Goal: Information Seeking & Learning: Learn about a topic

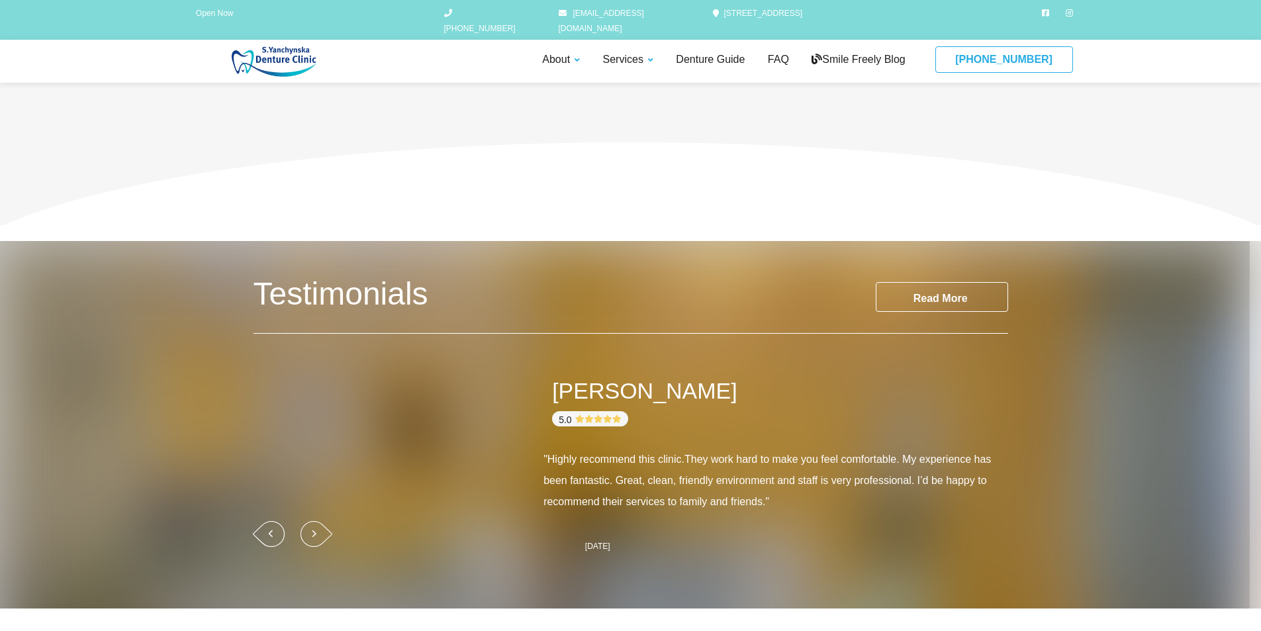
scroll to position [1457, 0]
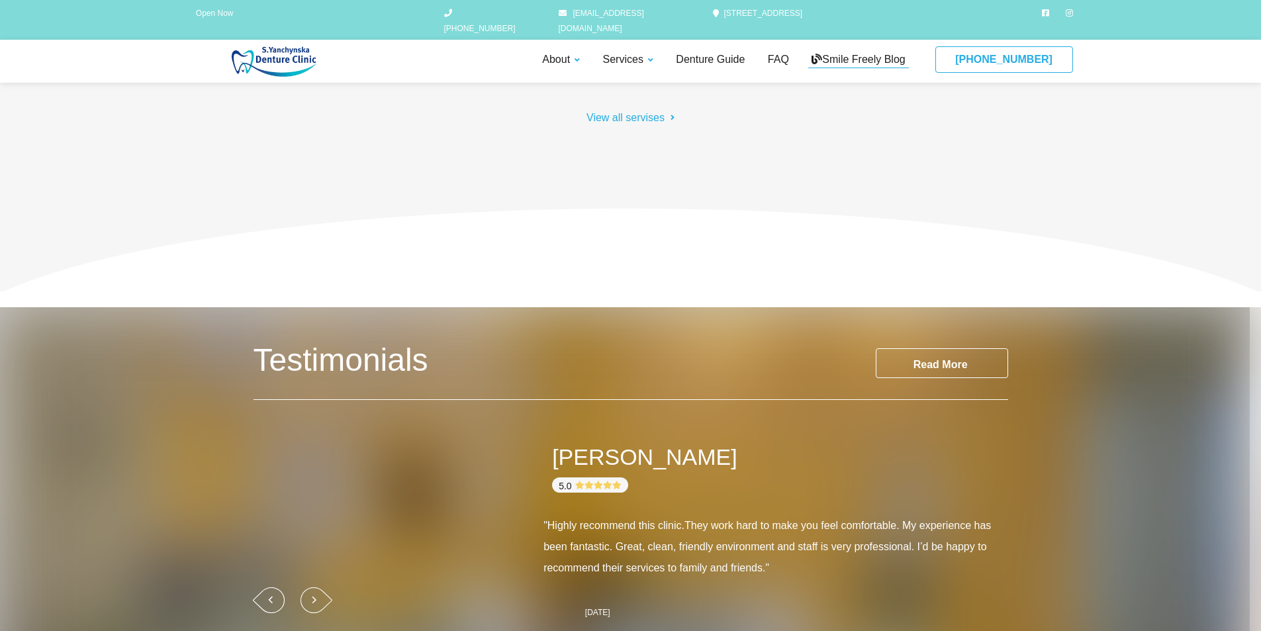
click at [878, 52] on link "Smile Freely Blog" at bounding box center [858, 60] width 100 height 17
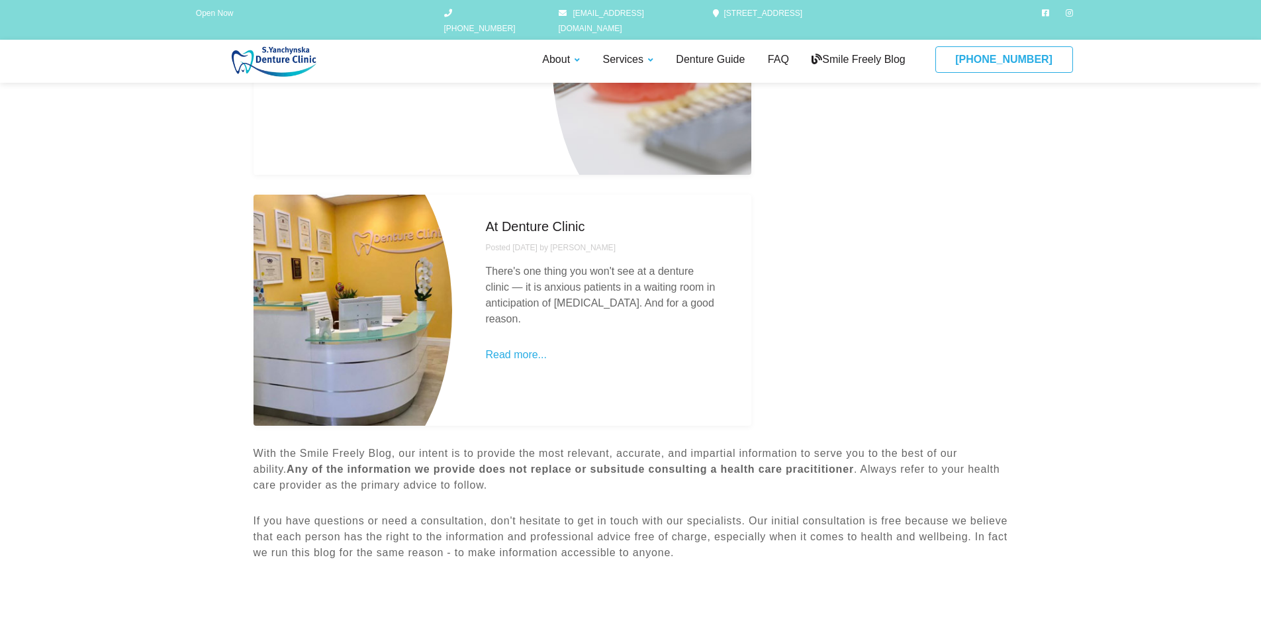
scroll to position [463, 0]
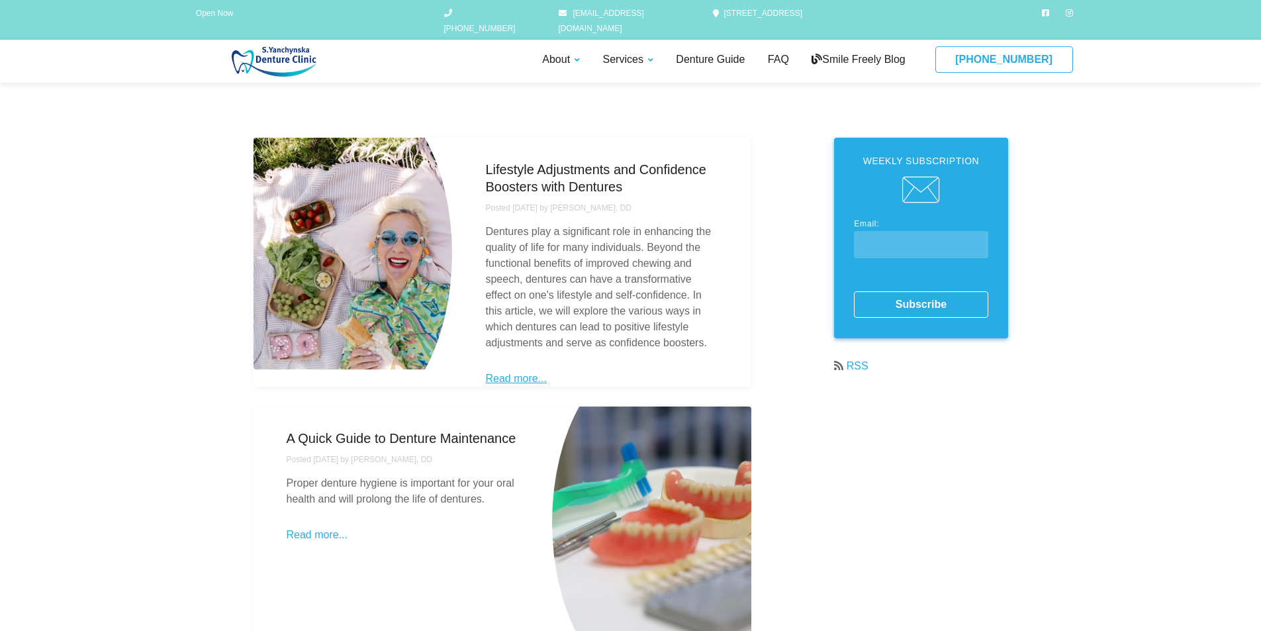
click at [512, 377] on link "Read more..." at bounding box center [515, 378] width 61 height 11
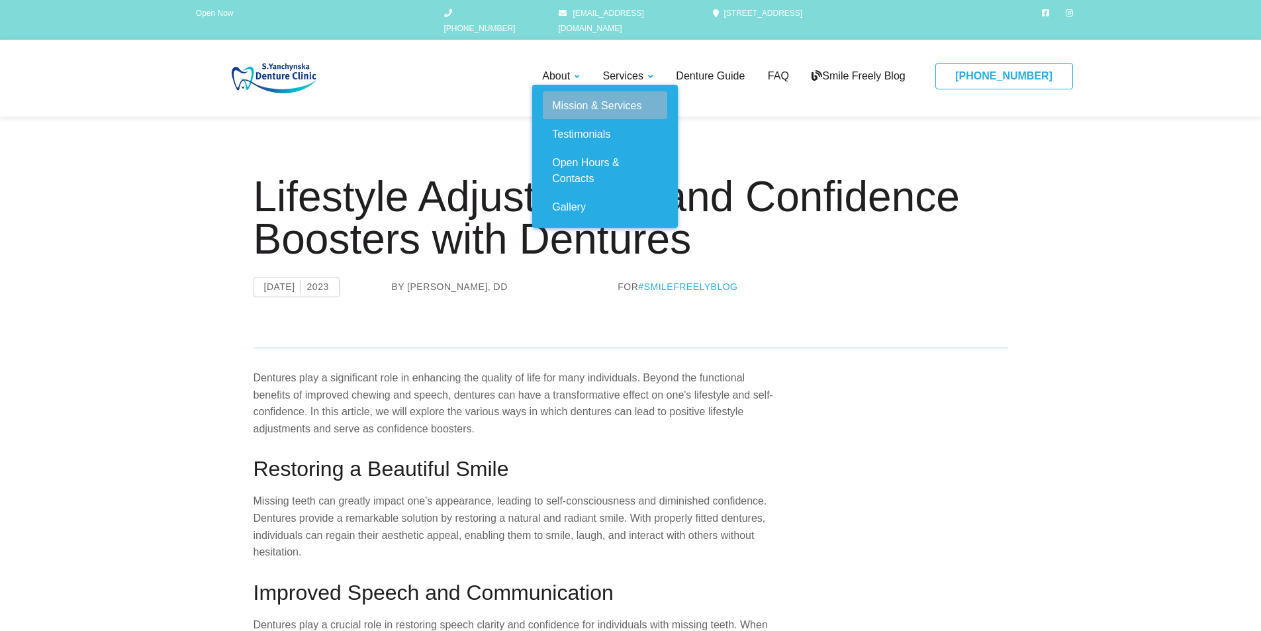
click at [577, 91] on link "Mission & Services" at bounding box center [605, 105] width 124 height 28
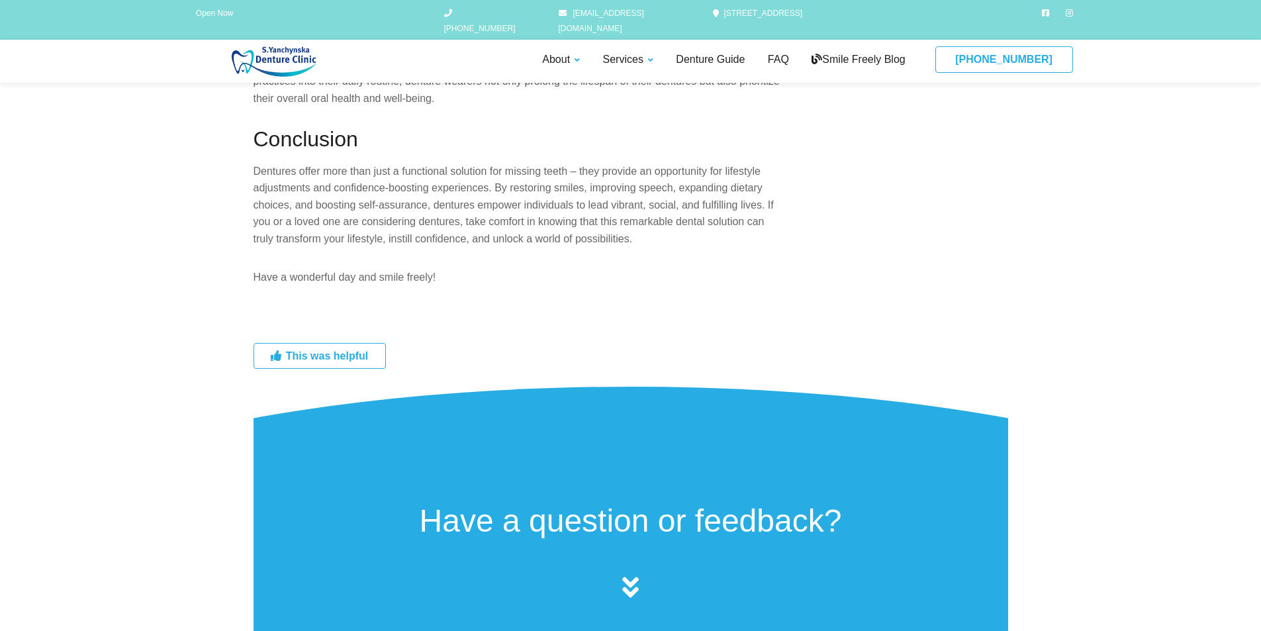
scroll to position [1192, 0]
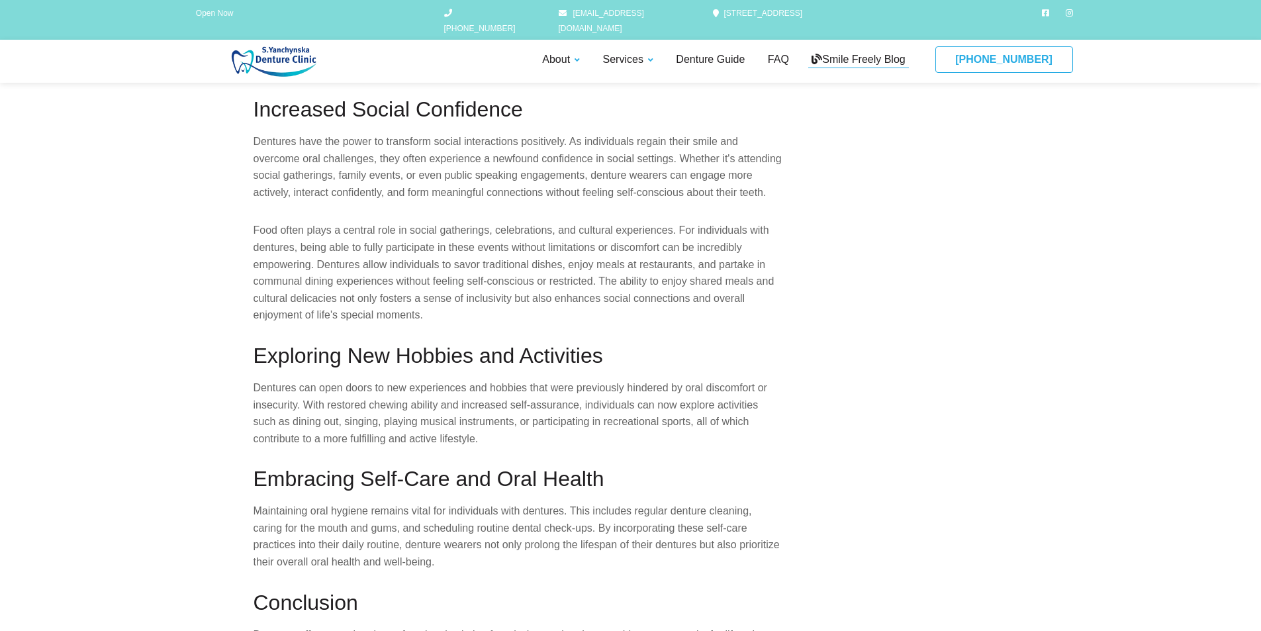
click at [867, 52] on link "Smile Freely Blog" at bounding box center [858, 60] width 100 height 17
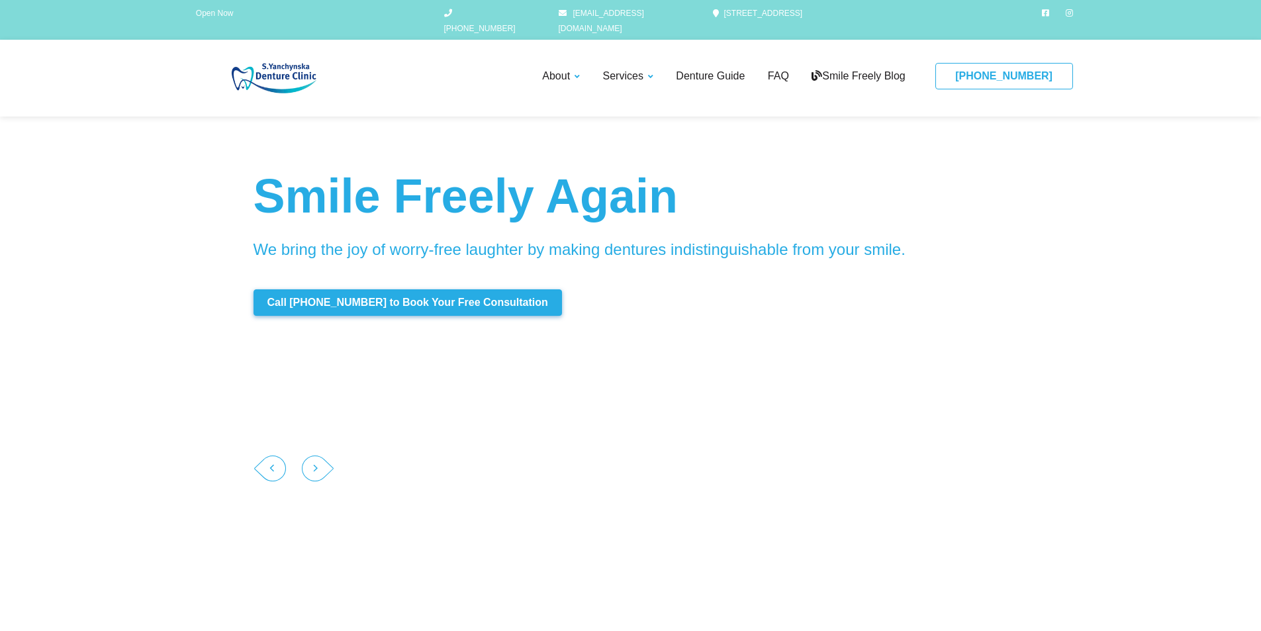
click at [297, 63] on img at bounding box center [277, 78] width 177 height 30
drag, startPoint x: 254, startPoint y: 47, endPoint x: 321, endPoint y: 63, distance: 68.7
click at [321, 63] on div "(647) 948-8360 About Mission & Services Testimonials Open Hours & Contacts Gall…" at bounding box center [630, 78] width 1261 height 77
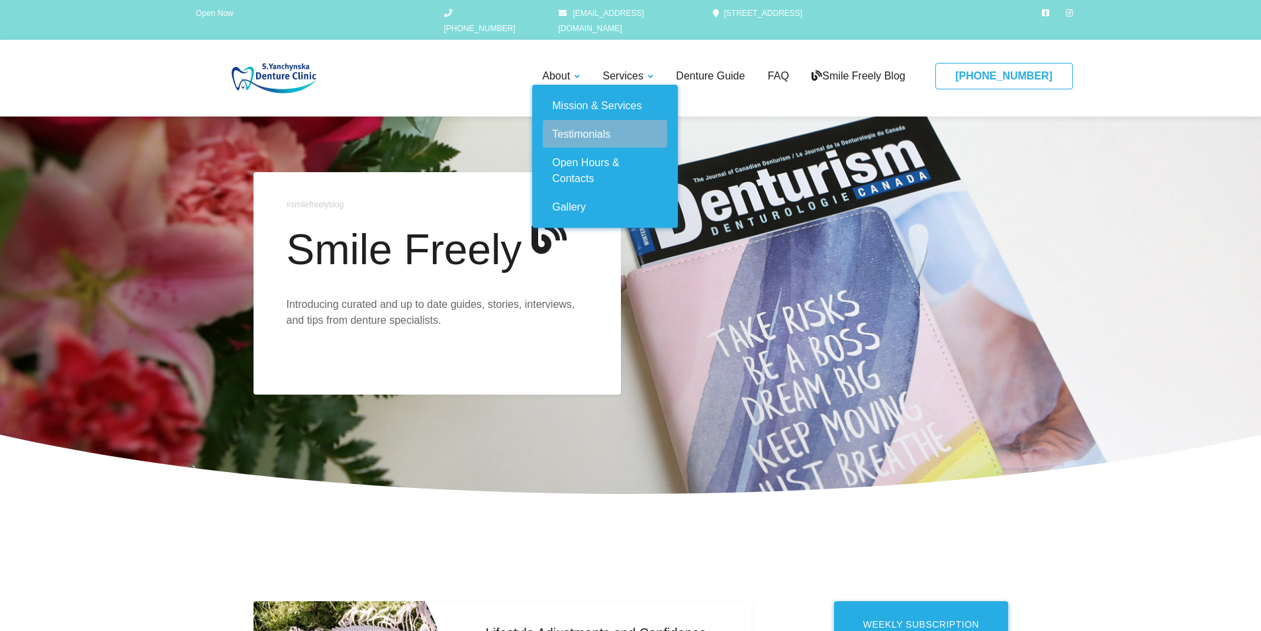
click at [567, 120] on link "Testimonials" at bounding box center [605, 134] width 124 height 28
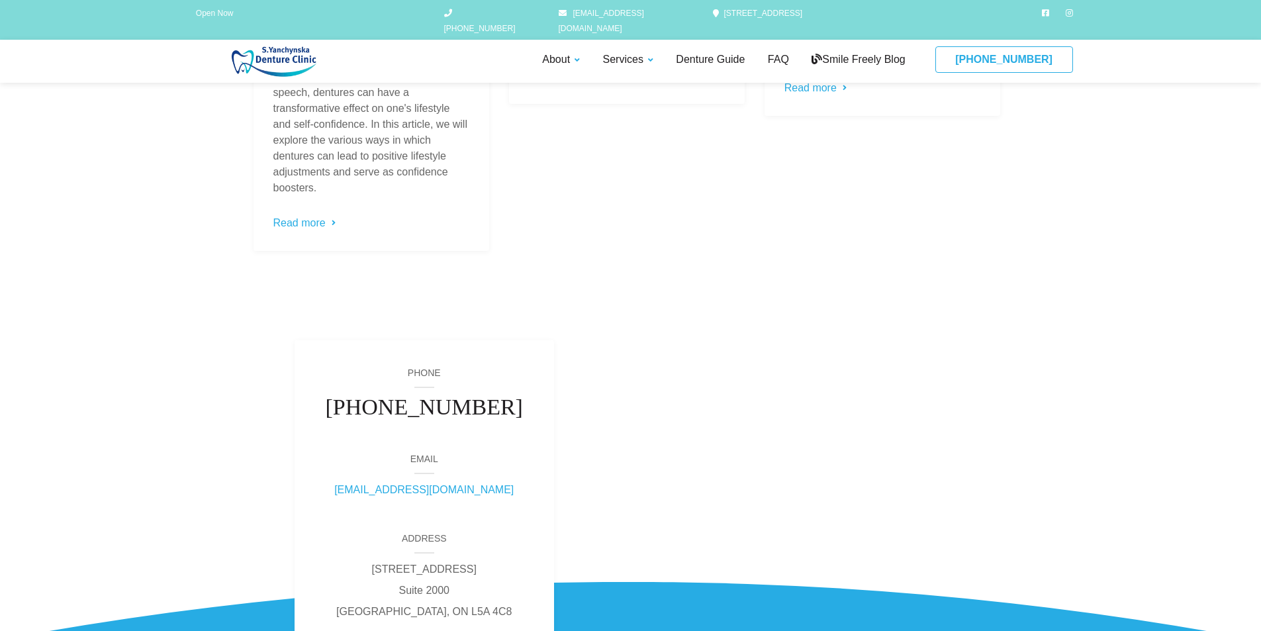
scroll to position [3734, 0]
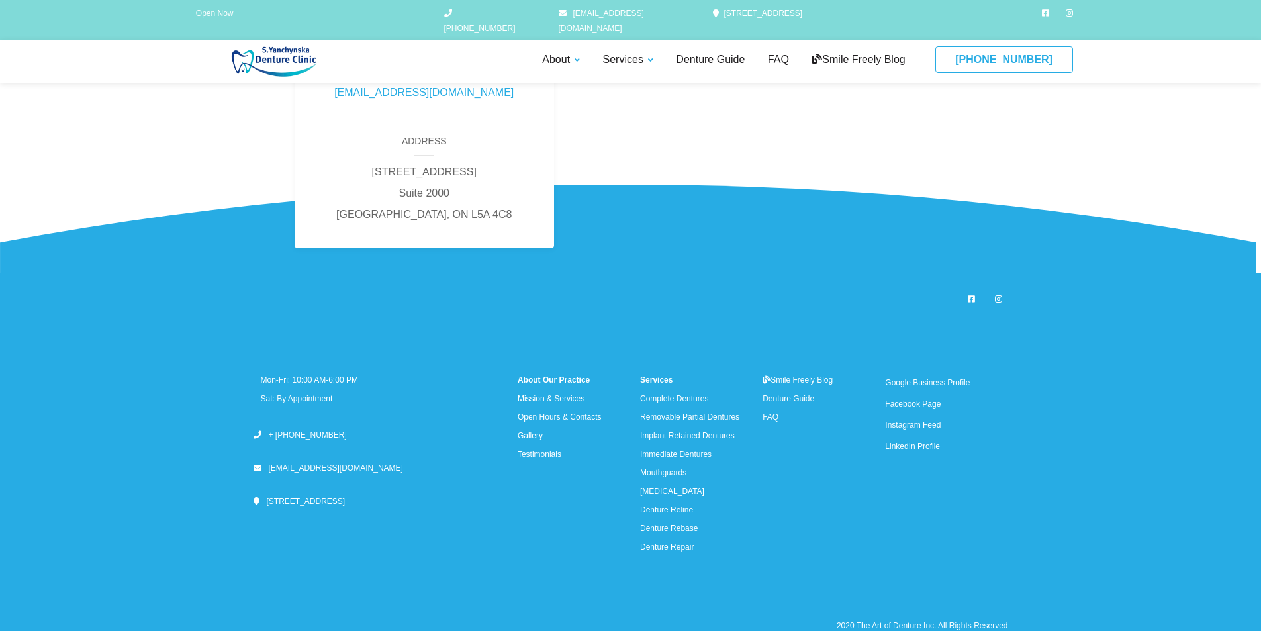
click at [939, 441] on li "LinkedIn Profile" at bounding box center [946, 445] width 122 height 19
click at [937, 442] on link "LinkedIn Profile" at bounding box center [913, 446] width 57 height 9
click at [561, 451] on link "Testimonials" at bounding box center [540, 454] width 44 height 9
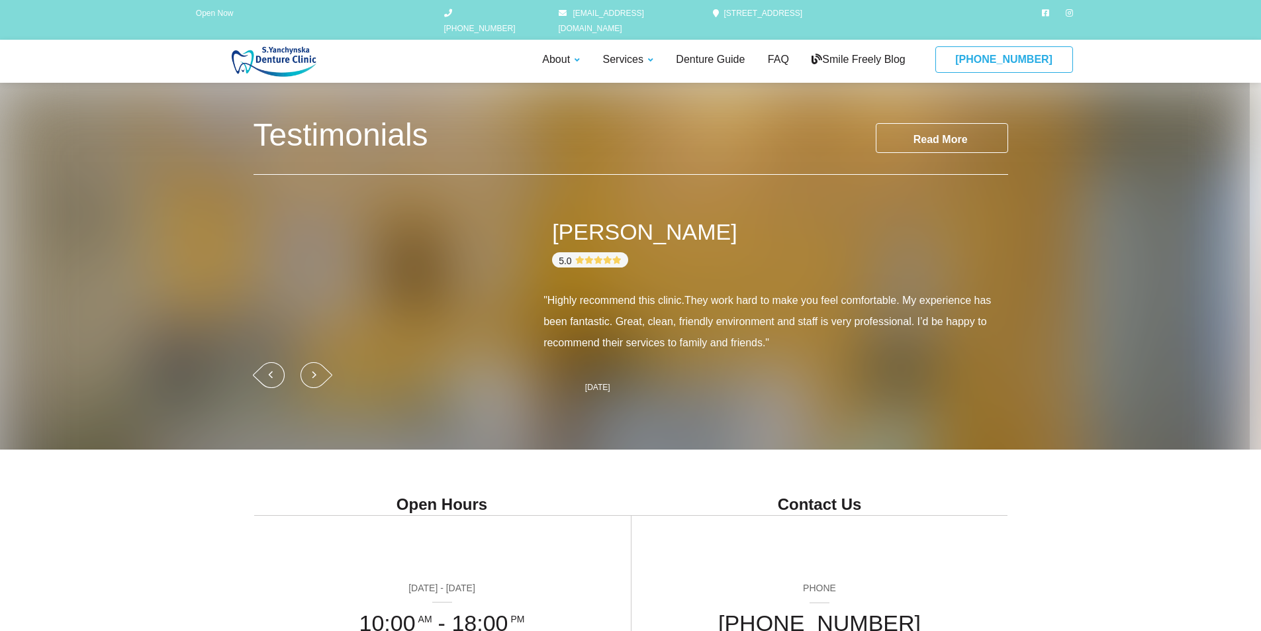
scroll to position [2013, 0]
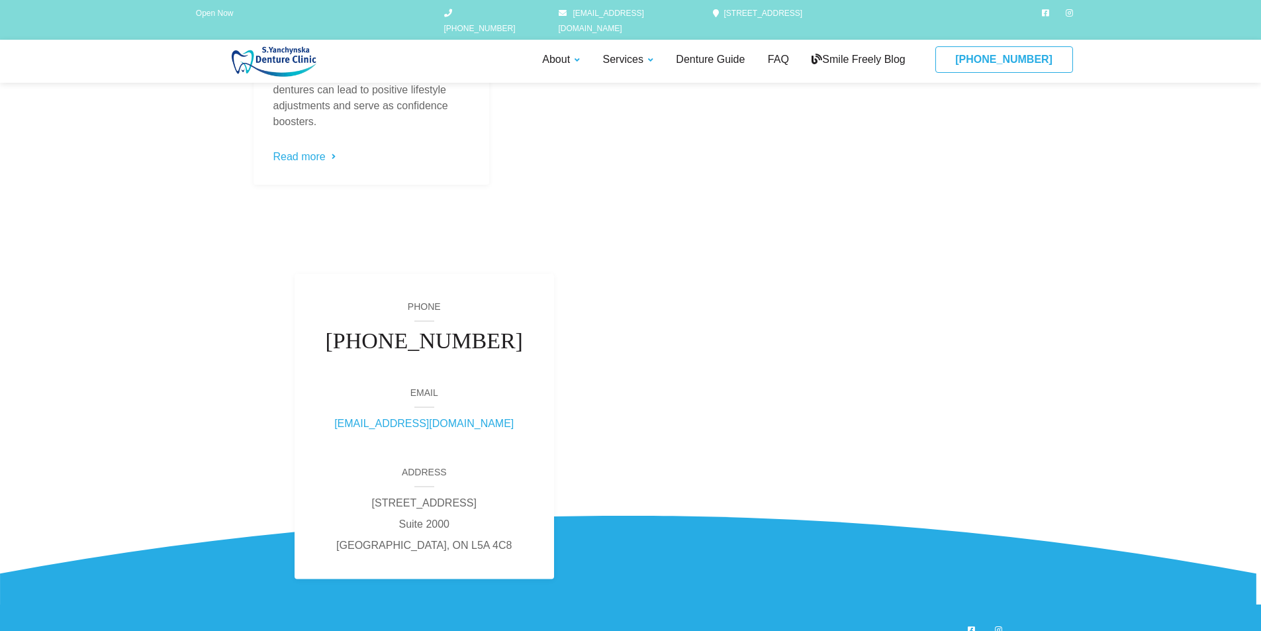
scroll to position [3072, 0]
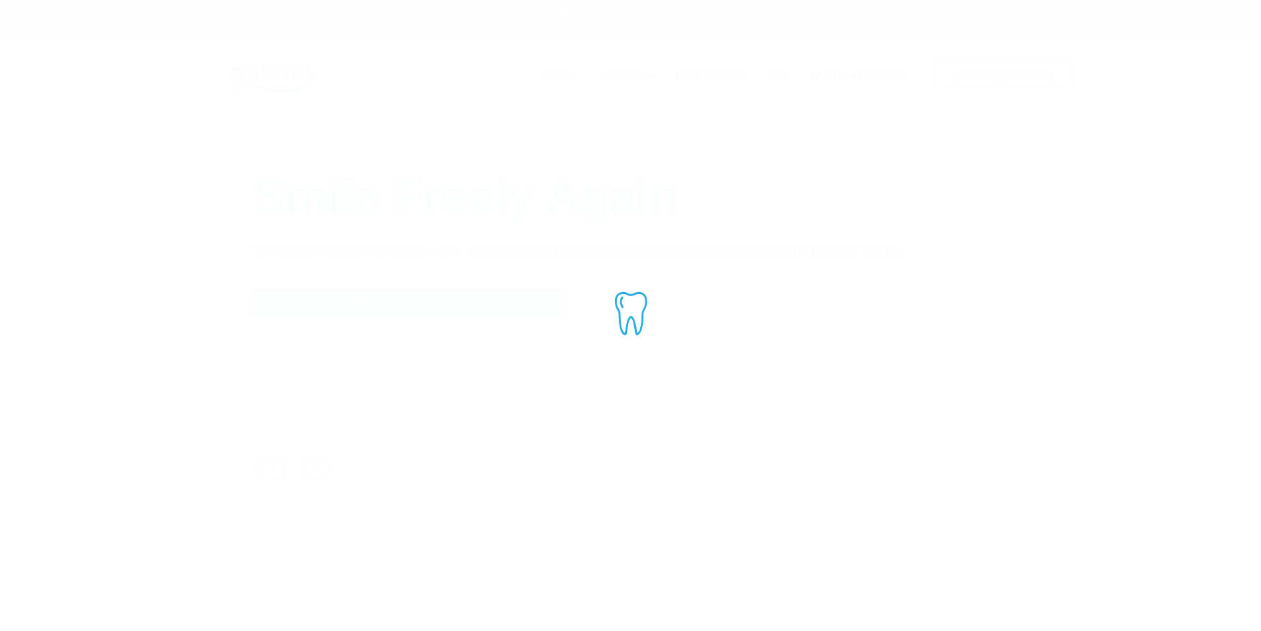
scroll to position [1457, 0]
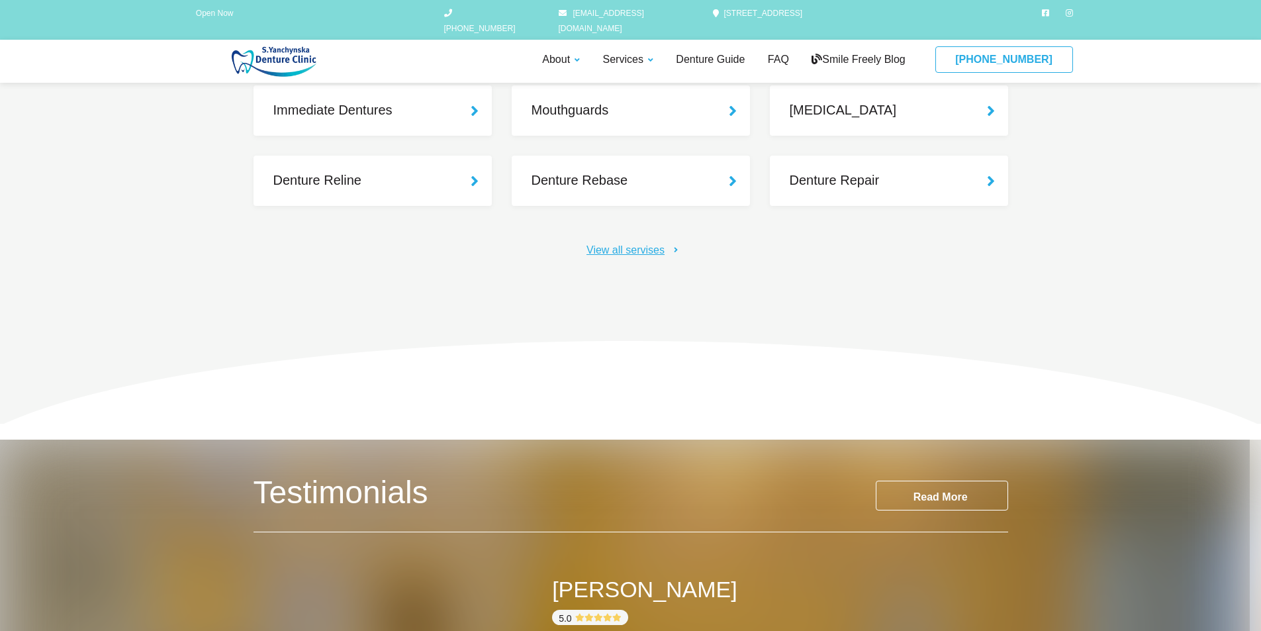
scroll to position [927, 0]
